Goal: Navigation & Orientation: Find specific page/section

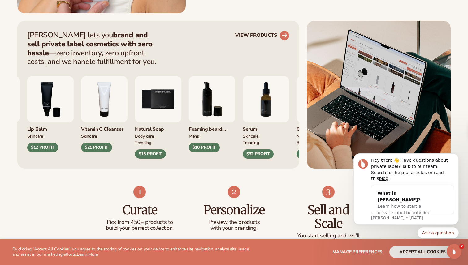
click at [284, 36] on icon at bounding box center [285, 35] width 6 height 6
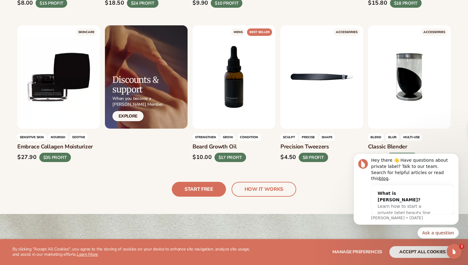
scroll to position [1414, 0]
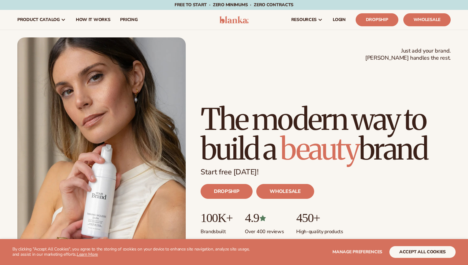
scroll to position [177, 0]
